Goal: Information Seeking & Learning: Learn about a topic

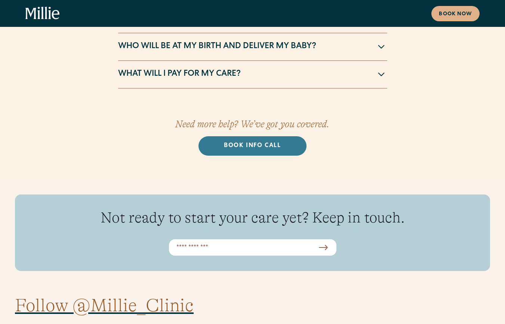
scroll to position [4619, 0]
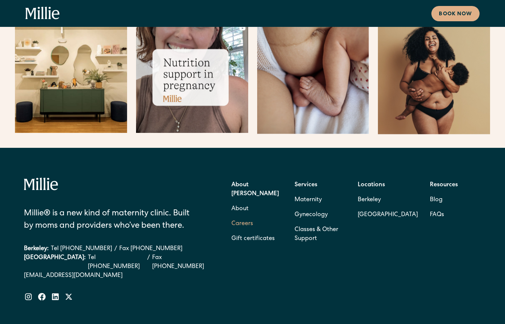
click at [246, 217] on link "Careers" at bounding box center [242, 224] width 22 height 15
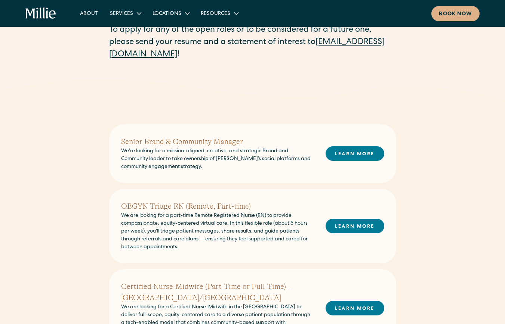
scroll to position [101, 0]
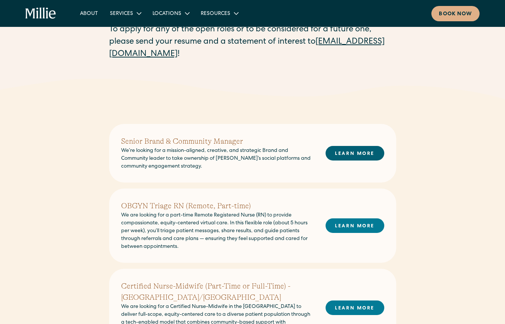
click at [345, 154] on link "LEARN MORE" at bounding box center [355, 153] width 59 height 15
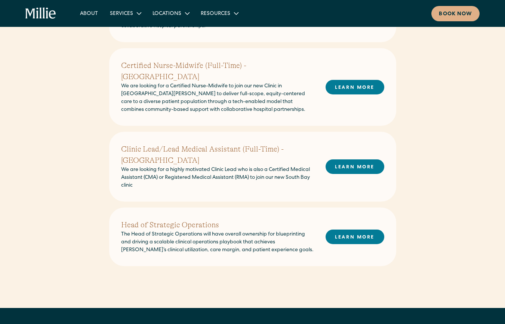
scroll to position [411, 0]
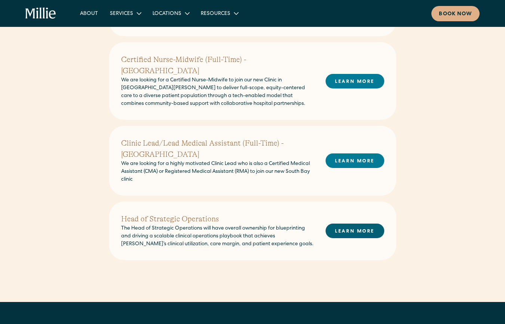
click at [353, 224] on link "LEARN MORE" at bounding box center [355, 231] width 59 height 15
